Goal: Transaction & Acquisition: Book appointment/travel/reservation

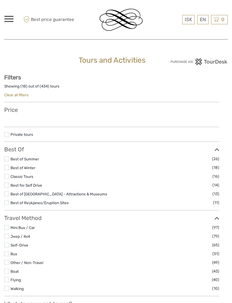
select select
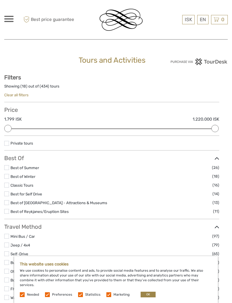
click at [52, 293] on label "Preferences" at bounding box center [62, 294] width 20 height 5
click at [0, 0] on input "checkbox" at bounding box center [0, 0] width 0 height 0
click at [81, 293] on label at bounding box center [80, 294] width 5 height 5
click at [0, 0] on input "checkbox" at bounding box center [0, 0] width 0 height 0
click at [109, 294] on label at bounding box center [108, 294] width 5 height 5
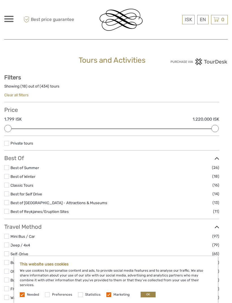
click at [0, 0] on input "checkbox" at bounding box center [0, 0] width 0 height 0
click at [147, 295] on button "OK" at bounding box center [147, 295] width 15 height 6
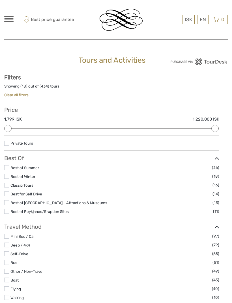
click at [183, 79] on div at bounding box center [116, 151] width 232 height 303
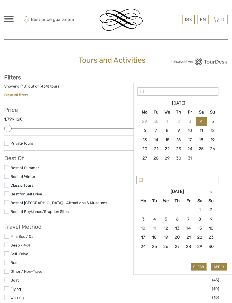
type input "04/10/2025"
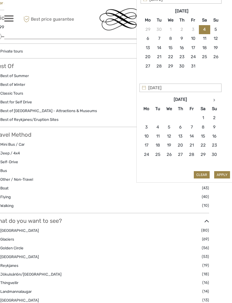
scroll to position [92, 15]
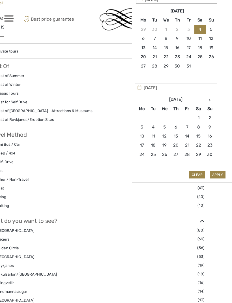
click at [211, 98] on th at bounding box center [209, 100] width 11 height 9
click at [210, 98] on th at bounding box center [209, 99] width 11 height 9
type input "10/01/2026"
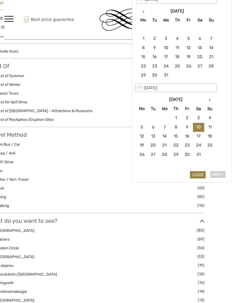
type input "15/01/2026"
click at [219, 172] on button "Apply" at bounding box center [217, 174] width 16 height 7
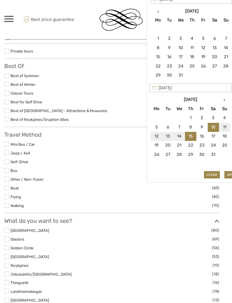
type input "10/01/2026 - 15/01/2026"
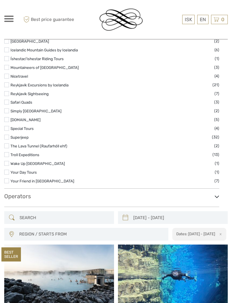
scroll to position [804, 0]
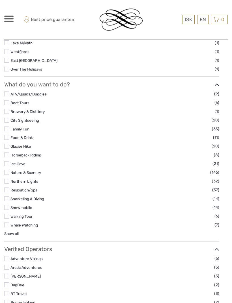
scroll to position [429, 0]
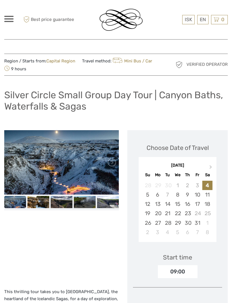
click at [114, 164] on link at bounding box center [111, 162] width 9 height 9
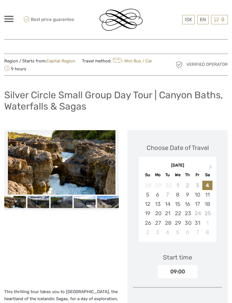
click at [112, 164] on link at bounding box center [111, 162] width 9 height 9
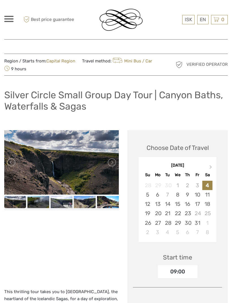
click at [112, 162] on link at bounding box center [111, 162] width 9 height 9
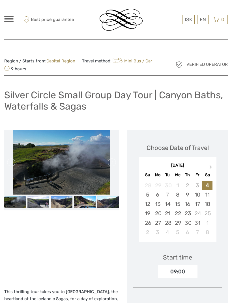
click at [111, 164] on link at bounding box center [111, 162] width 9 height 9
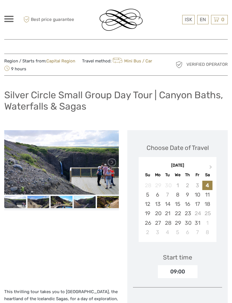
click at [110, 165] on link at bounding box center [111, 162] width 9 height 9
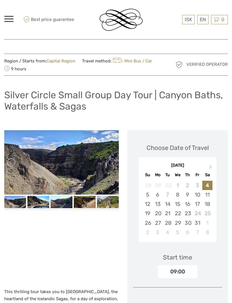
click at [110, 164] on link at bounding box center [111, 162] width 9 height 9
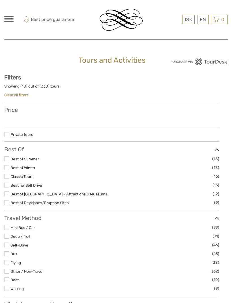
select select
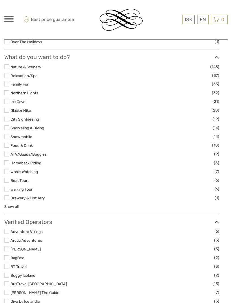
type input "09/01/2026 - 14/01/2026"
select select
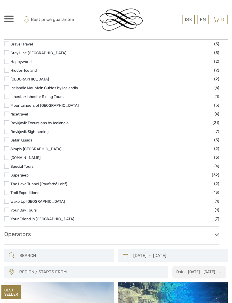
scroll to position [766, 0]
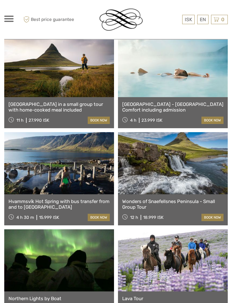
scroll to position [1685, 0]
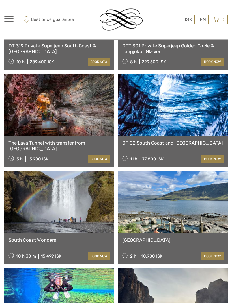
scroll to position [2529, 0]
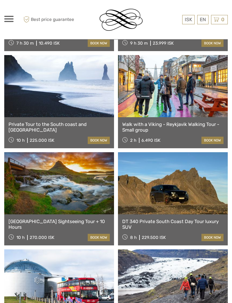
scroll to position [3033, 0]
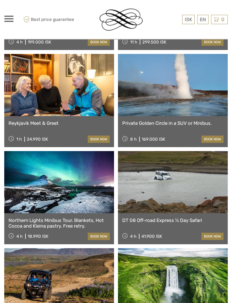
scroll to position [3423, 0]
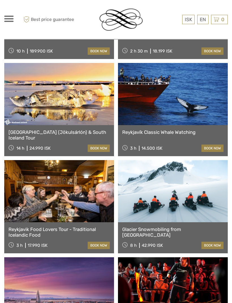
scroll to position [4290, 0]
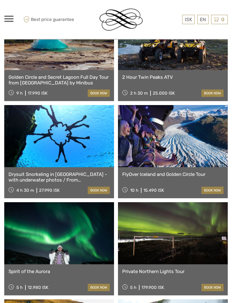
scroll to position [4637, 0]
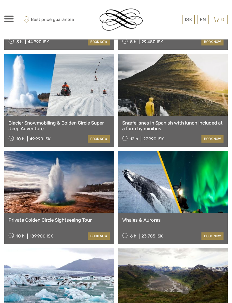
scroll to position [5174, 0]
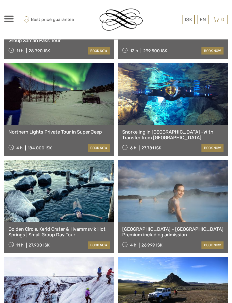
scroll to position [6040, 0]
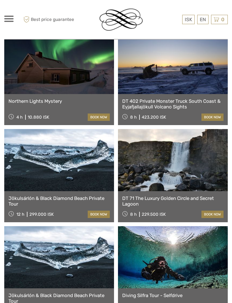
scroll to position [6945, 0]
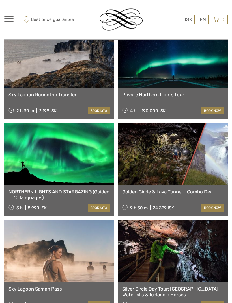
scroll to position [7729, 0]
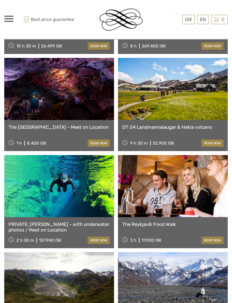
scroll to position [8669, 0]
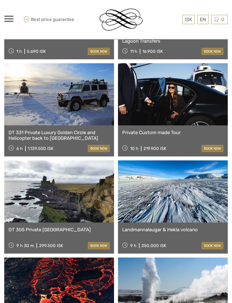
scroll to position [9538, 0]
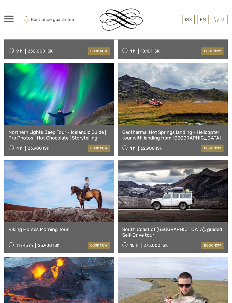
scroll to position [10417, 0]
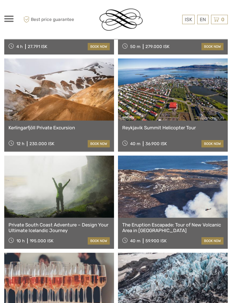
scroll to position [11099, 0]
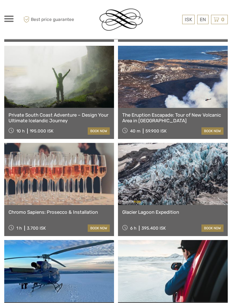
scroll to position [11208, 0]
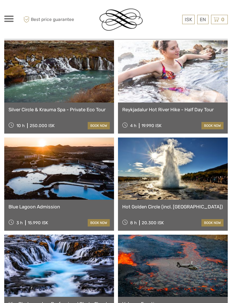
scroll to position [11895, 0]
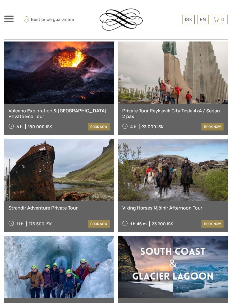
scroll to position [12184, 0]
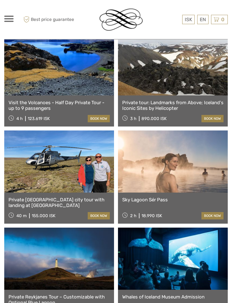
scroll to position [12970, 0]
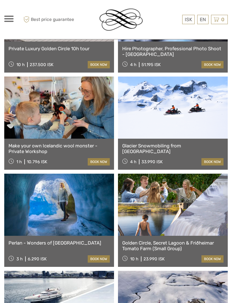
scroll to position [13899, 0]
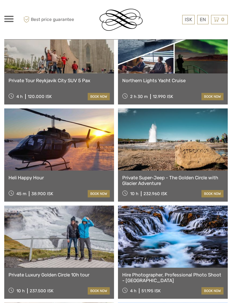
scroll to position [13666, 0]
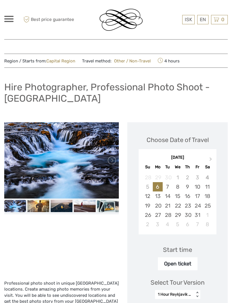
click at [35, 207] on img at bounding box center [38, 206] width 22 height 12
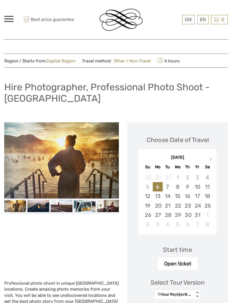
click at [63, 208] on img at bounding box center [62, 206] width 22 height 12
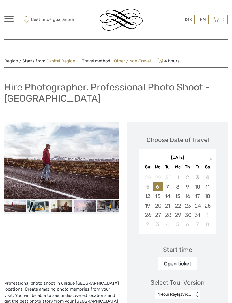
click at [82, 208] on img at bounding box center [85, 206] width 22 height 12
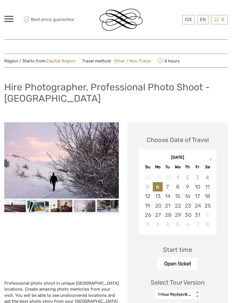
click at [109, 209] on img at bounding box center [108, 206] width 22 height 12
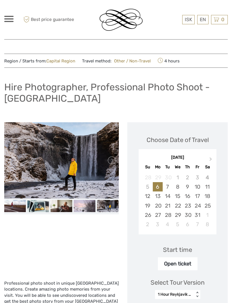
click at [13, 209] on img at bounding box center [15, 206] width 22 height 12
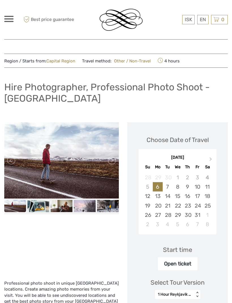
click at [11, 162] on link at bounding box center [11, 160] width 9 height 9
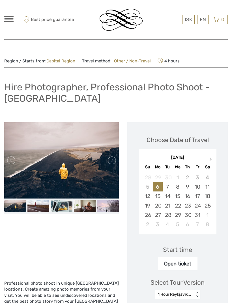
click at [12, 160] on link at bounding box center [11, 160] width 9 height 9
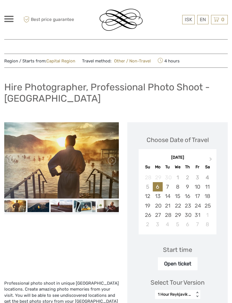
click at [12, 163] on link at bounding box center [11, 160] width 9 height 9
